Goal: Task Accomplishment & Management: Manage account settings

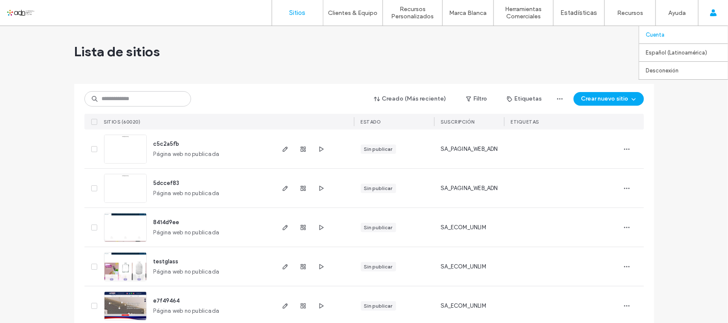
click at [655, 35] on label "Cuenta" at bounding box center [654, 35] width 19 height 6
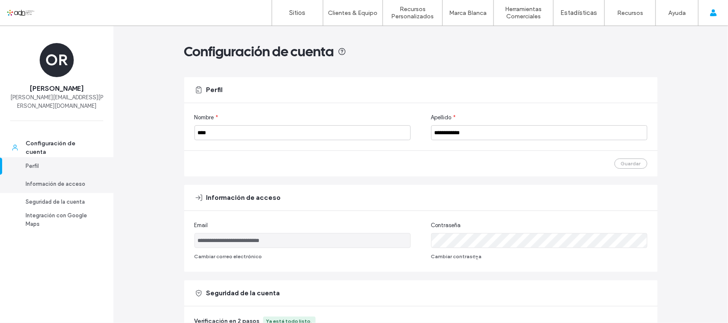
click at [78, 180] on div "Información de acceso" at bounding box center [61, 184] width 70 height 9
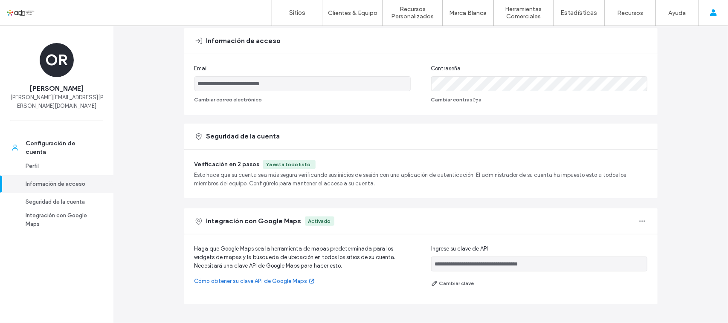
scroll to position [159, 0]
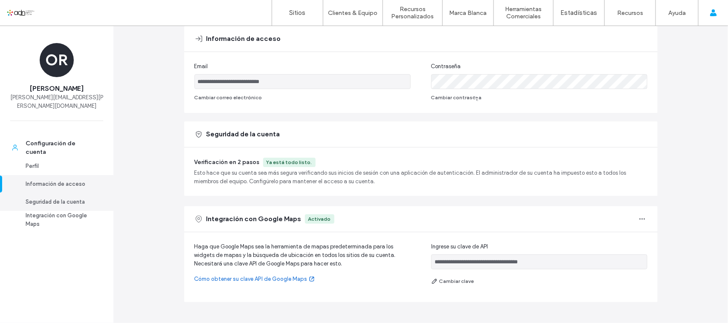
click at [75, 198] on div "Seguridad de la cuenta" at bounding box center [61, 202] width 70 height 9
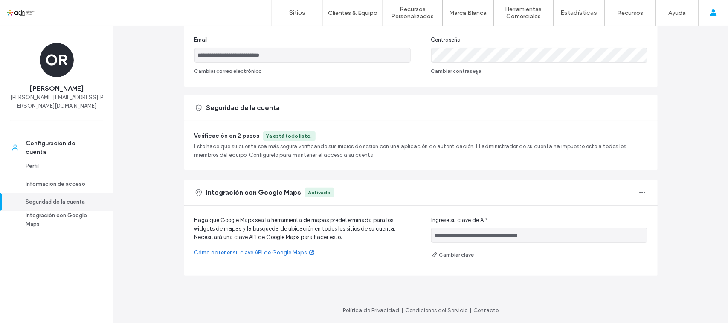
click at [646, 191] on div "Integración con Google Maps Activado" at bounding box center [420, 193] width 473 height 26
click at [644, 191] on div "Integración con Google Maps Activado" at bounding box center [420, 193] width 473 height 26
click at [641, 191] on icon "button" at bounding box center [641, 192] width 7 height 7
click at [670, 186] on div "**********" at bounding box center [420, 82] width 614 height 482
click at [43, 211] on div "Integración con Google Maps" at bounding box center [61, 219] width 70 height 17
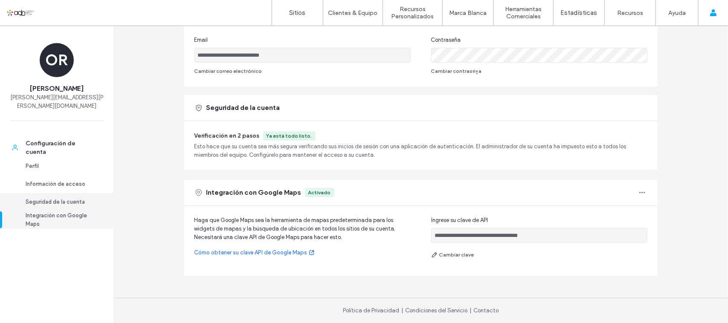
click at [61, 193] on link "Seguridad de la cuenta" at bounding box center [56, 202] width 113 height 18
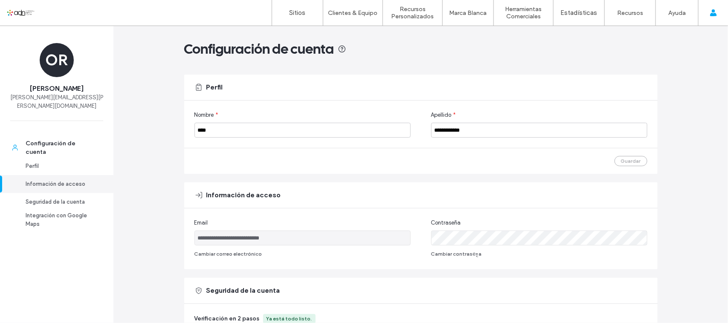
scroll to position [0, 0]
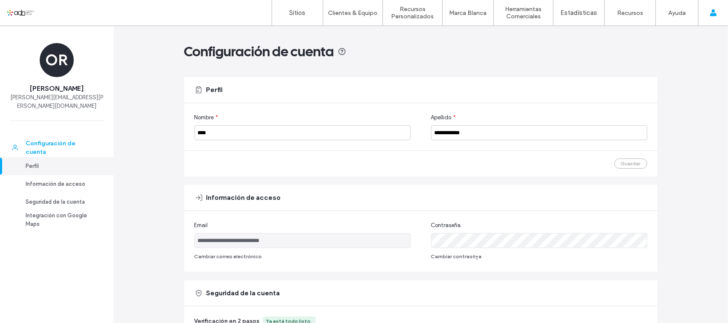
click at [72, 139] on div "Configuración de cuenta" at bounding box center [61, 147] width 70 height 17
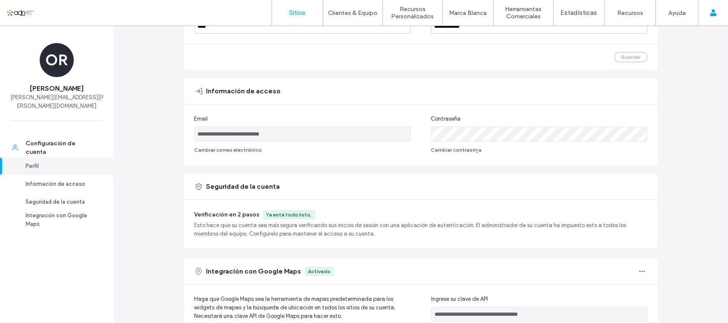
click at [295, 15] on label "Sitios" at bounding box center [297, 13] width 16 height 8
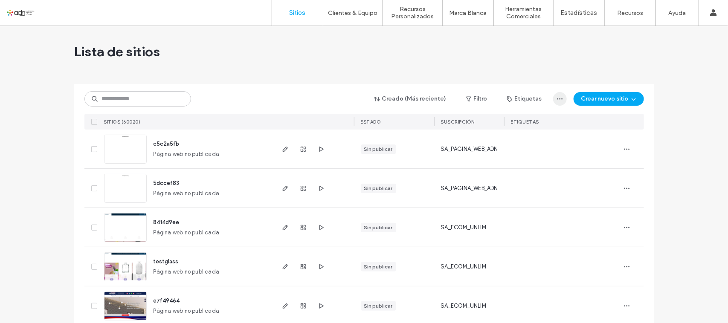
click at [556, 101] on icon "button" at bounding box center [559, 98] width 7 height 7
click at [553, 78] on div at bounding box center [364, 80] width 580 height 7
